Goal: Find specific page/section: Find specific page/section

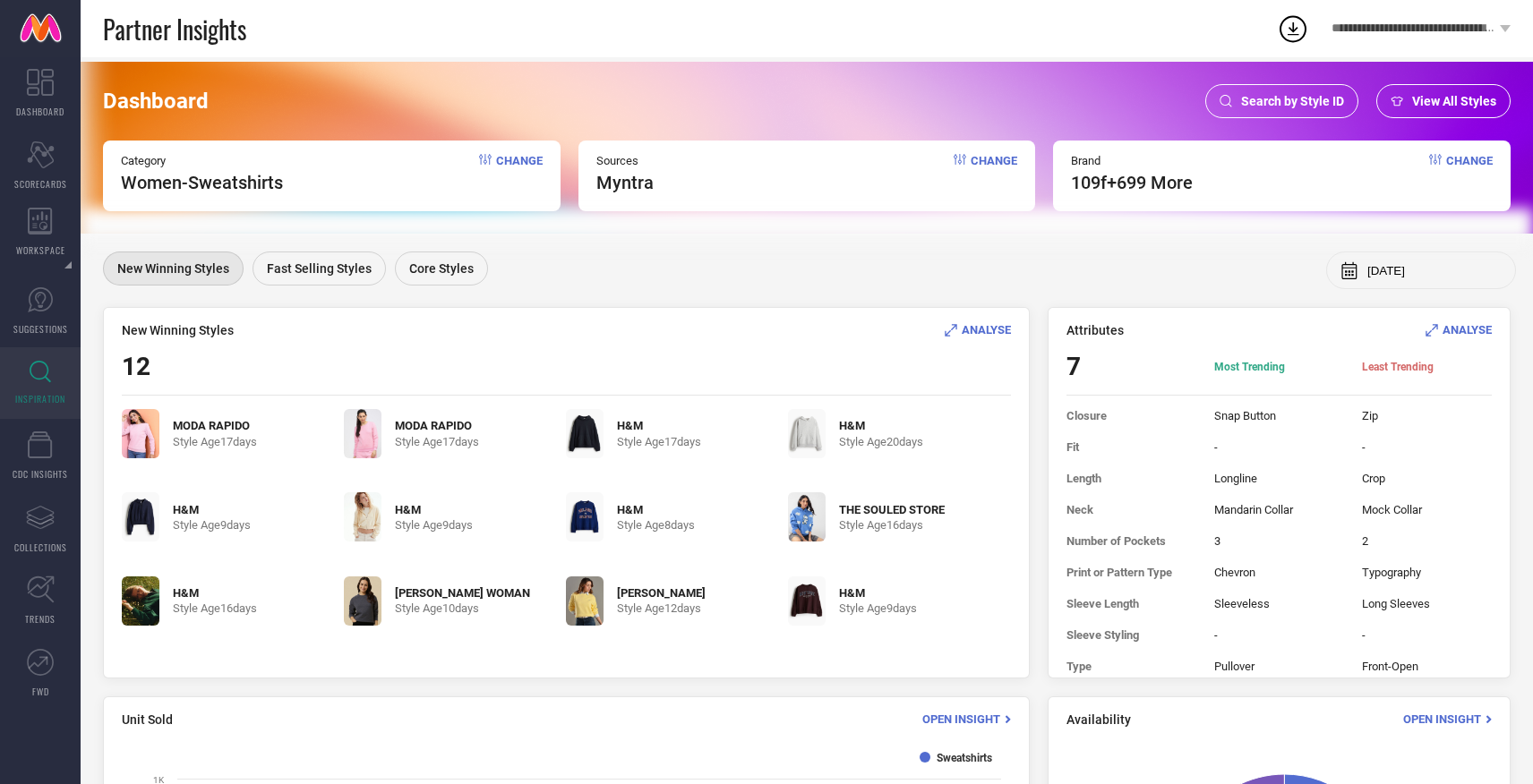
click at [1263, 107] on span "Search by Style ID" at bounding box center [1293, 102] width 103 height 14
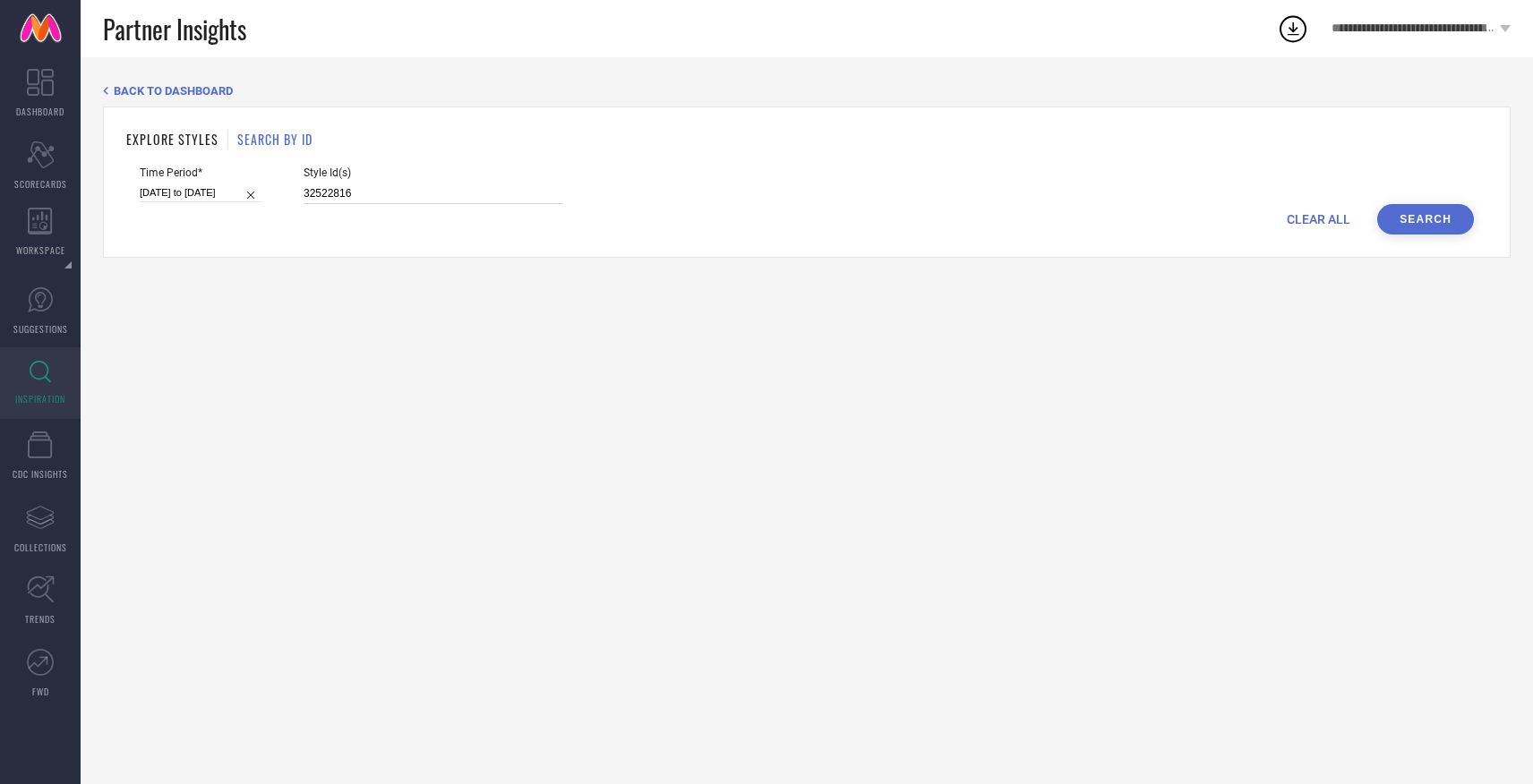
click at [459, 192] on input "32522816" at bounding box center [433, 193] width 260 height 21
paste input "25254978 25254990 25981690 27220080 25254984 32522399 32522330 32329942 3252241…"
type input "25254978 25254990 25981690 27220080 25254984 32522399 32522330 32329942 3252241…"
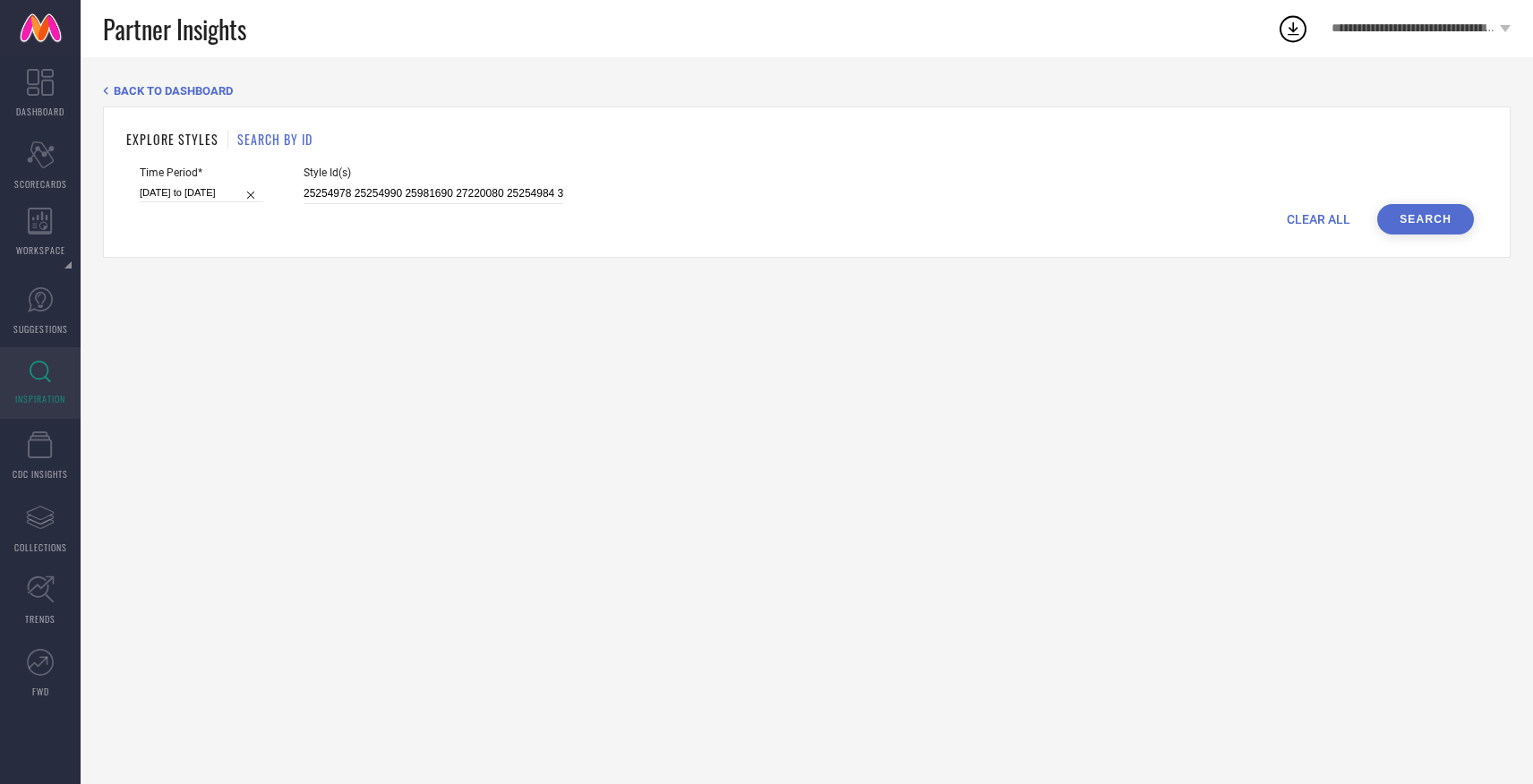
click at [1433, 227] on button "Search" at bounding box center [1426, 219] width 97 height 31
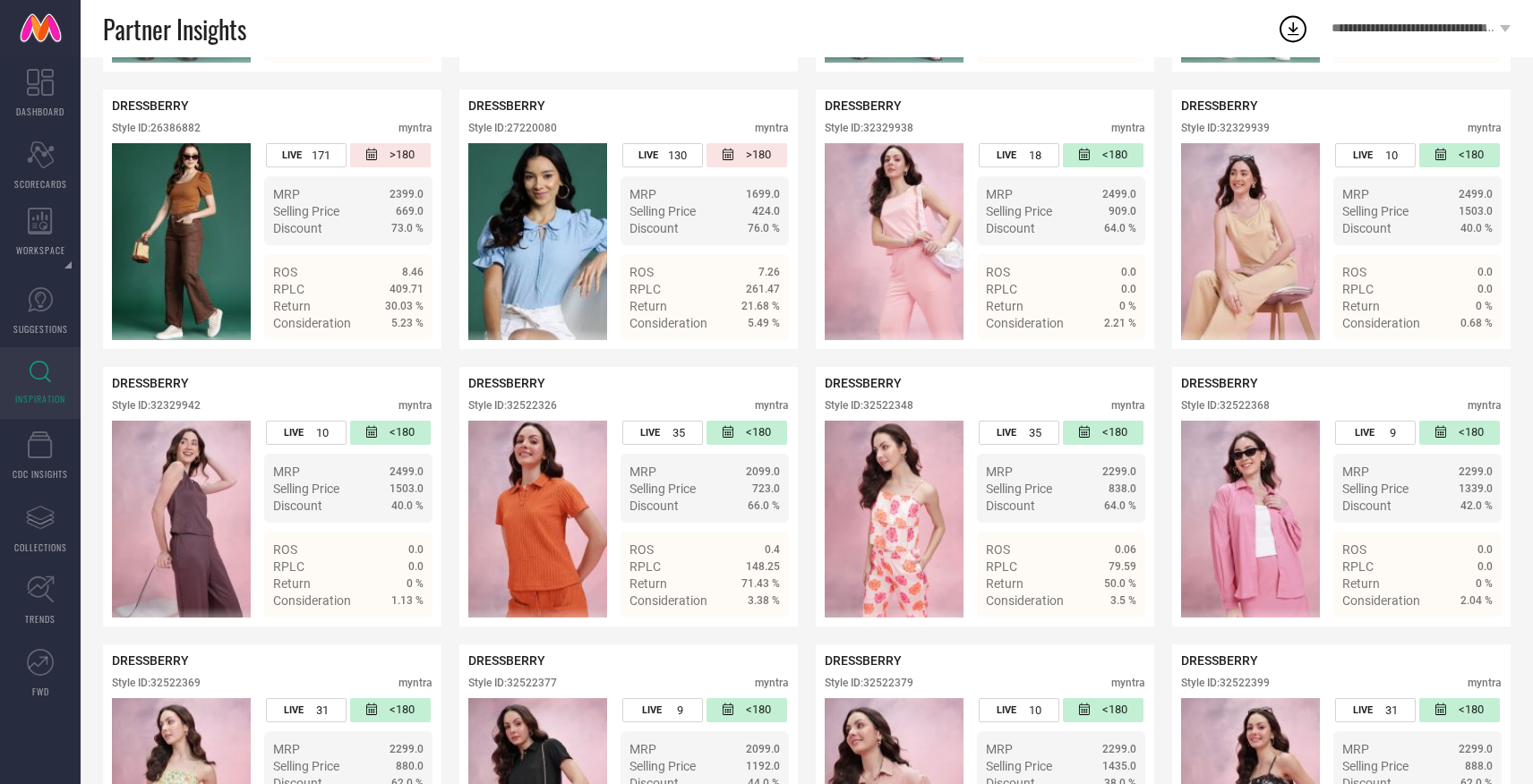
scroll to position [616, 0]
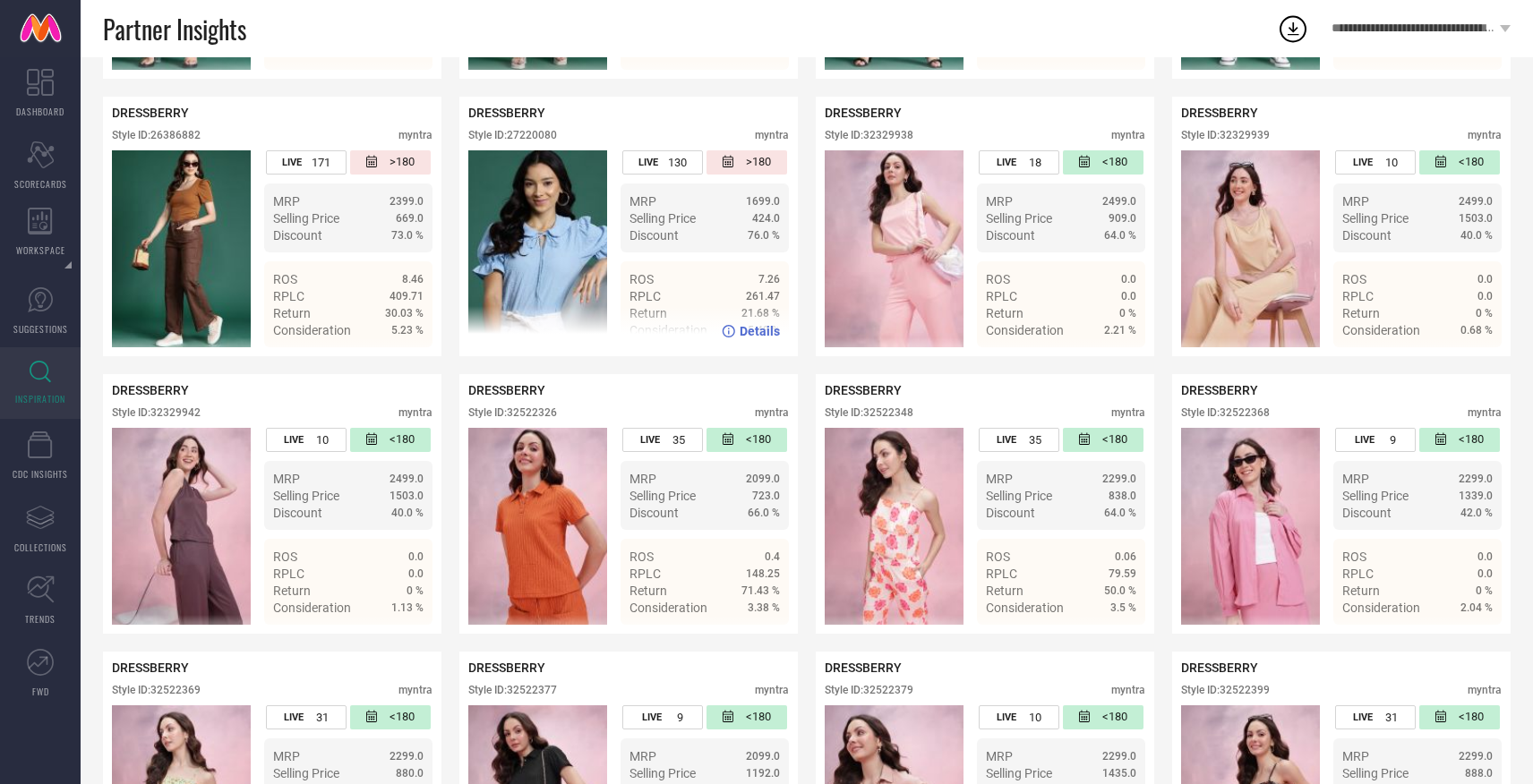
click at [753, 324] on span "Details" at bounding box center [759, 331] width 40 height 14
